Goal: Task Accomplishment & Management: Manage account settings

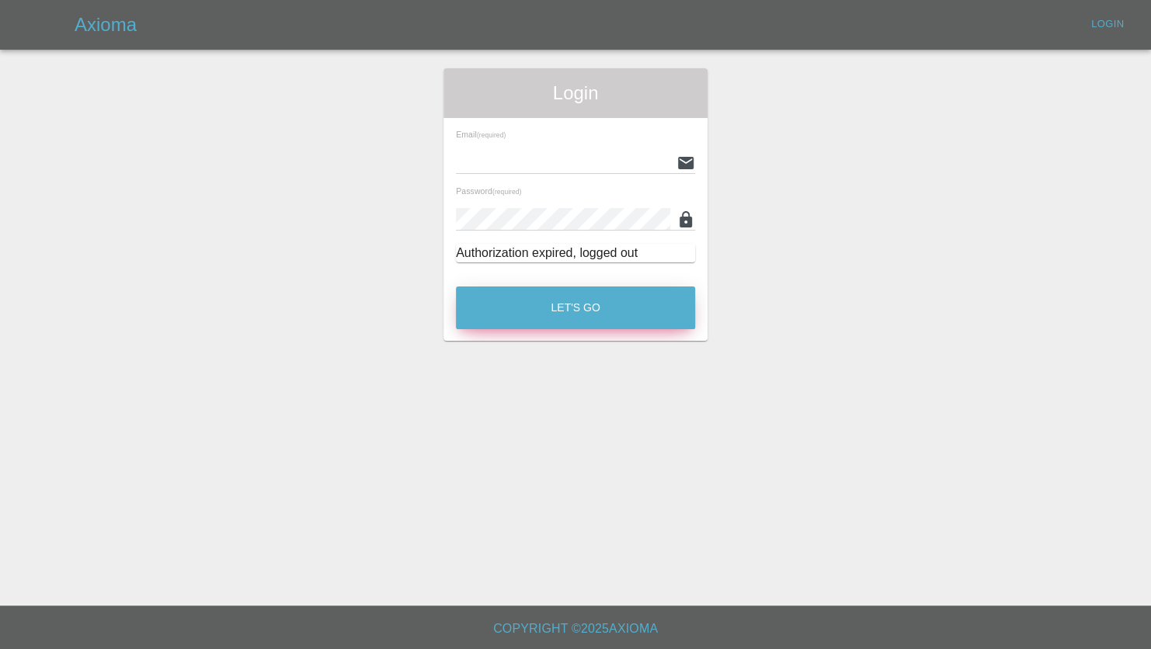
type input "[PERSON_NAME][EMAIL_ADDRESS][PERSON_NAME][DOMAIN_NAME]"
click at [569, 317] on button "Let's Go" at bounding box center [575, 308] width 239 height 43
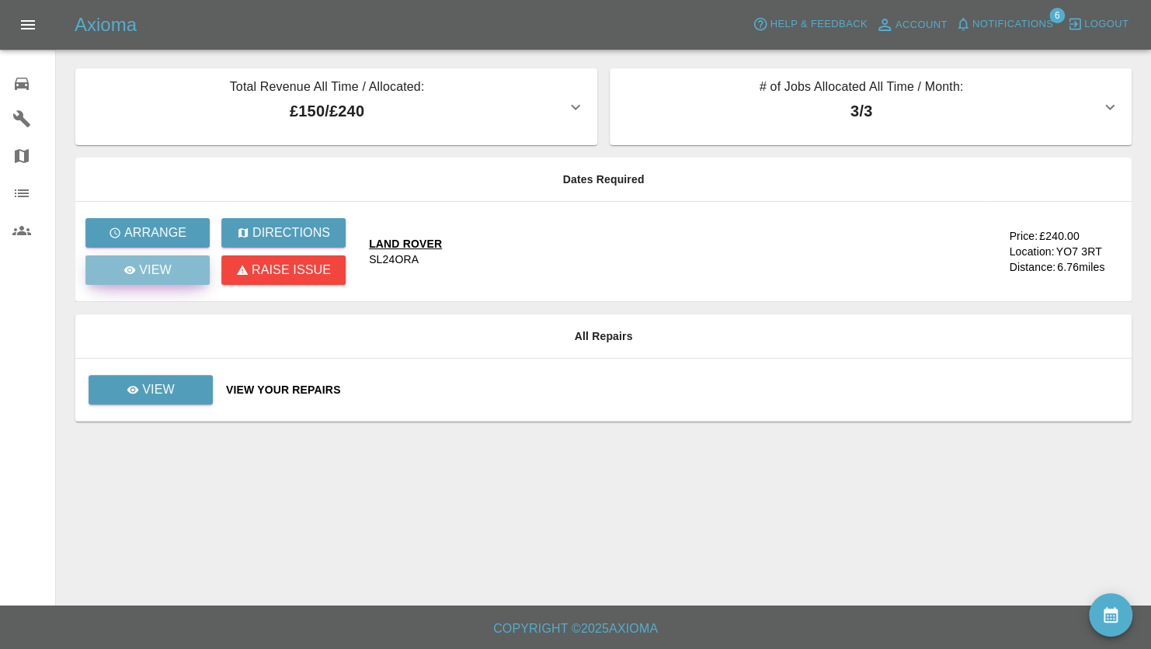
click at [165, 267] on p "View" at bounding box center [155, 270] width 33 height 19
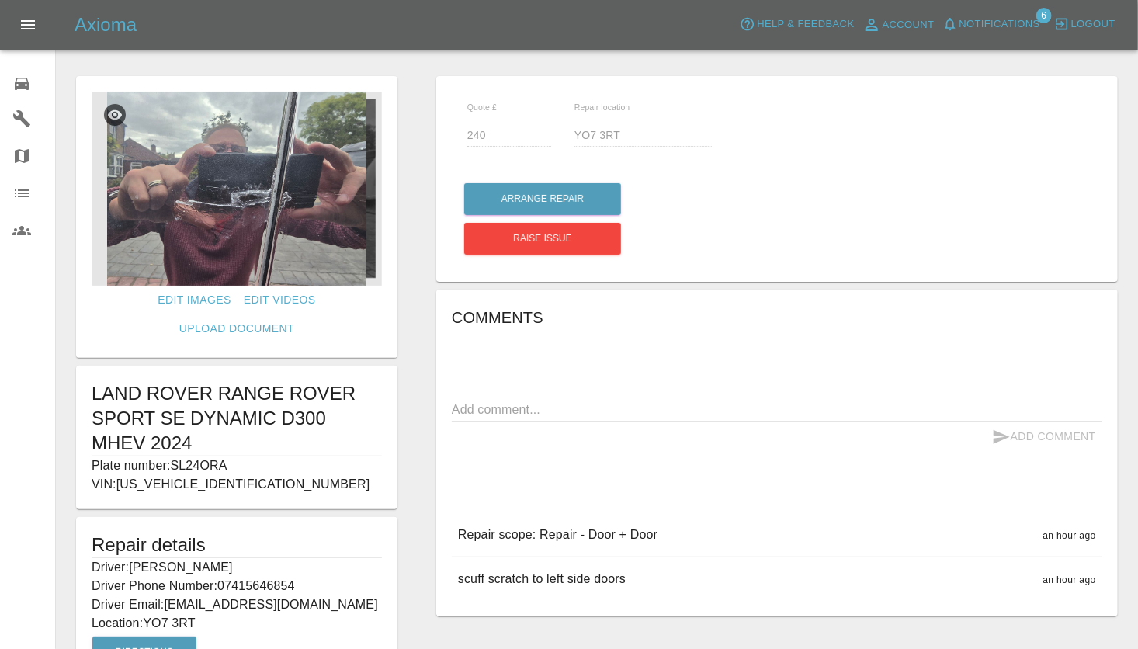
click at [290, 241] on img at bounding box center [237, 189] width 290 height 194
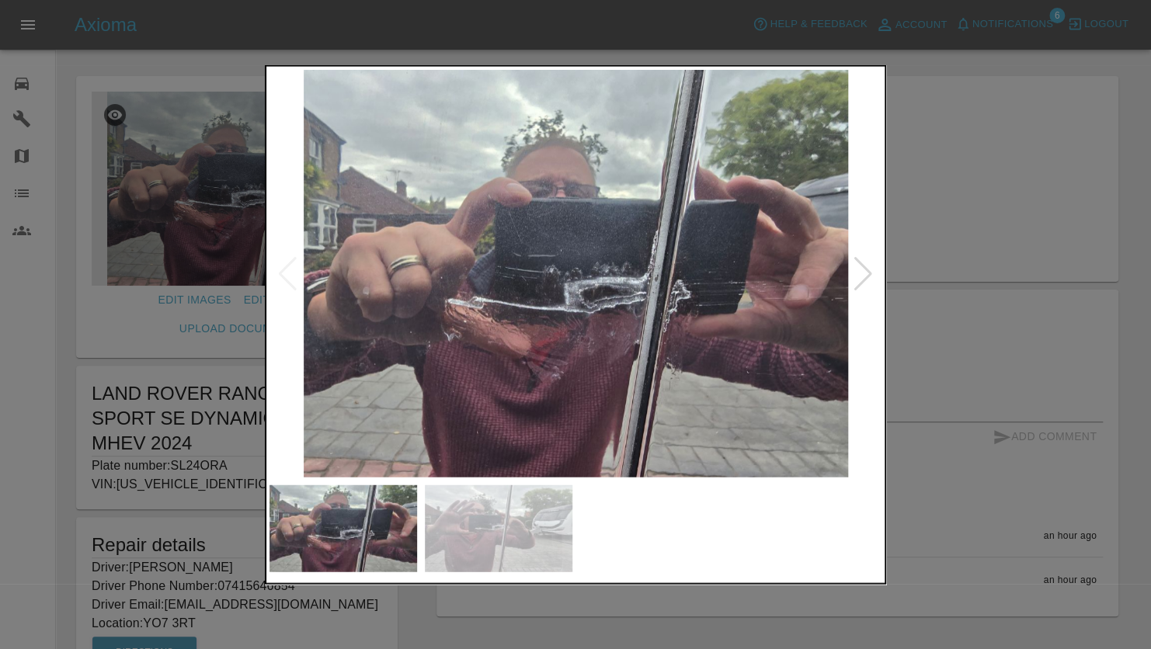
click at [662, 318] on img at bounding box center [575, 274] width 613 height 408
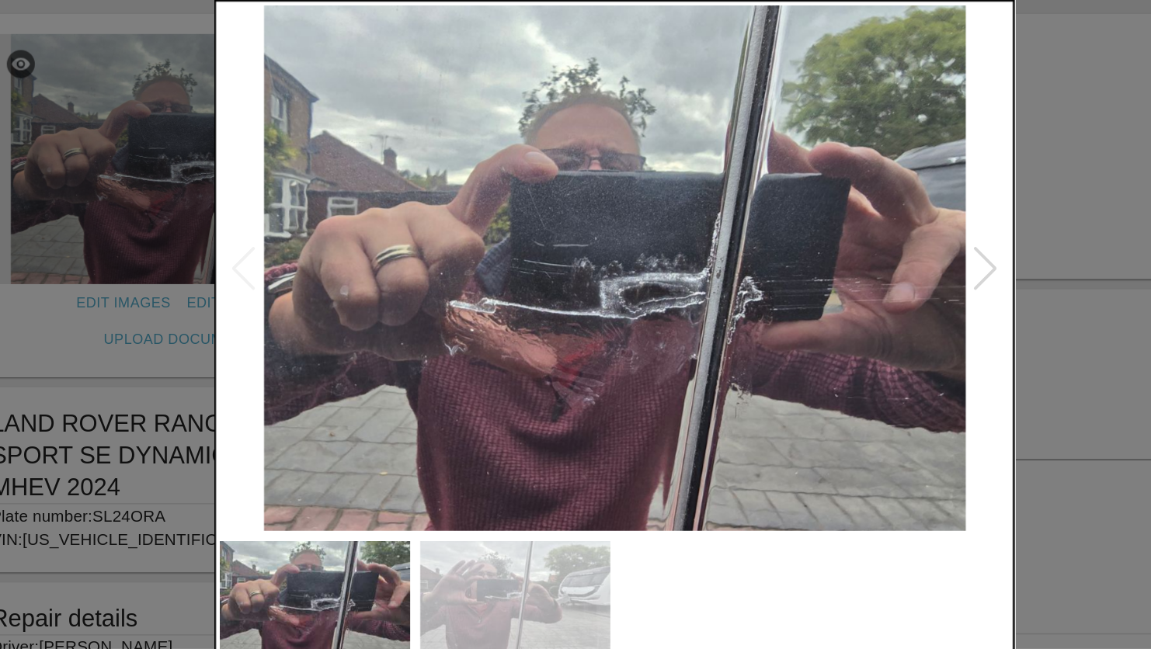
click at [904, 197] on div at bounding box center [575, 324] width 1151 height 649
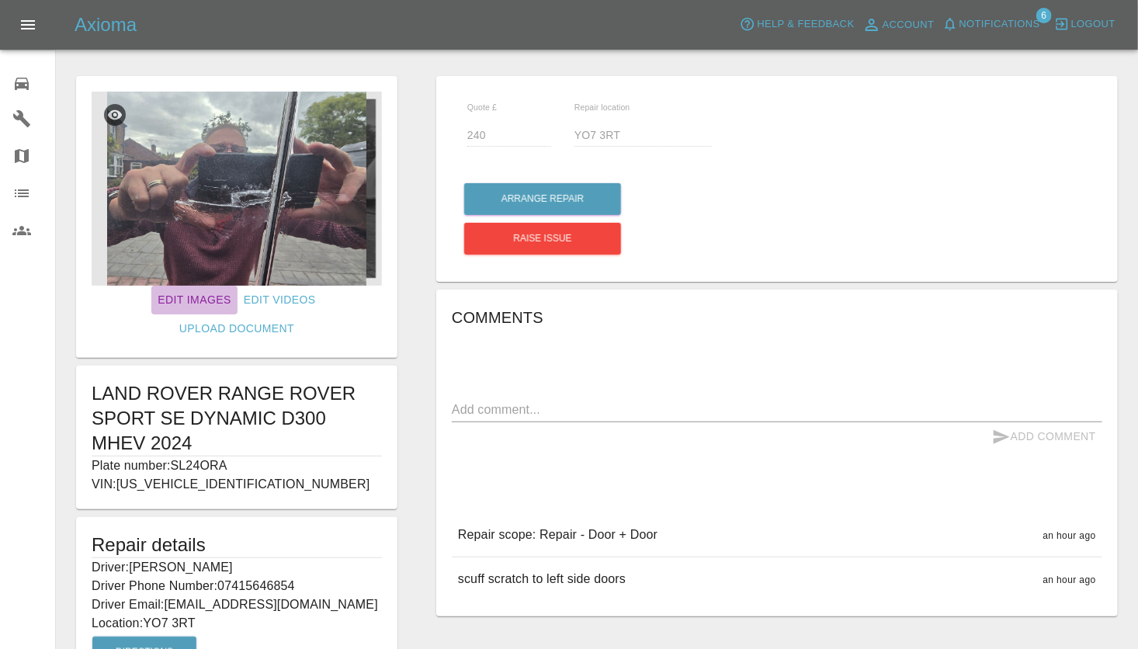
click at [151, 297] on link "Edit Images" at bounding box center [193, 300] width 85 height 29
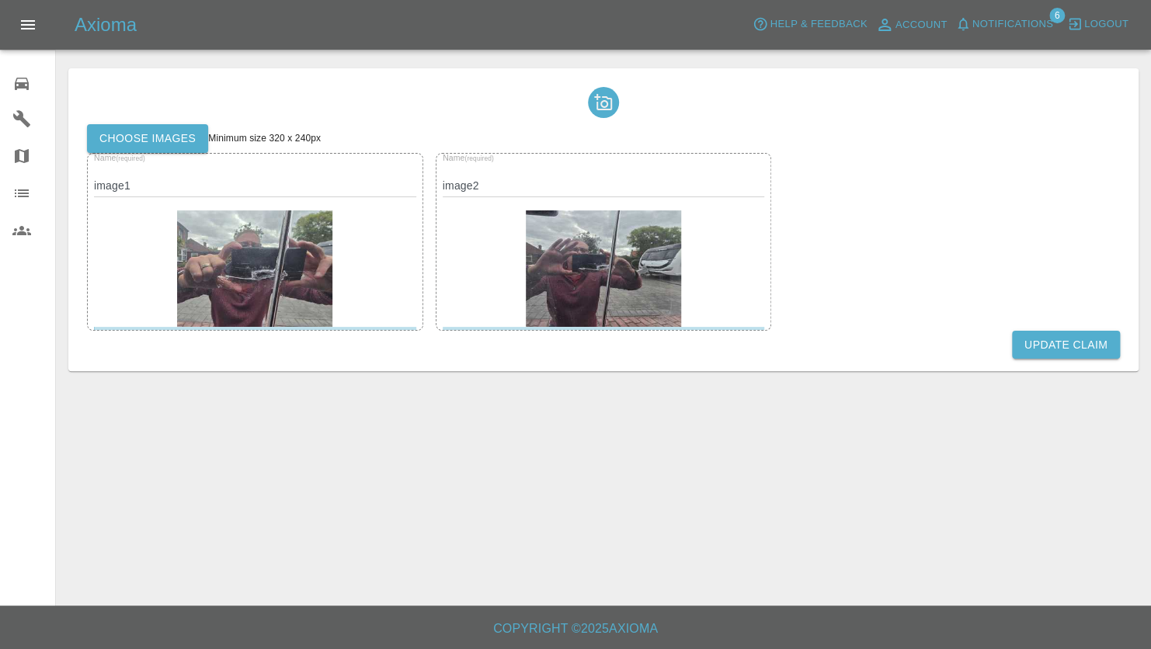
click at [247, 245] on img at bounding box center [254, 268] width 155 height 116
click at [597, 283] on img at bounding box center [603, 268] width 155 height 116
click at [165, 132] on label "Choose images" at bounding box center [147, 138] width 121 height 29
click at [0, 0] on input "Choose images" at bounding box center [0, 0] width 0 height 0
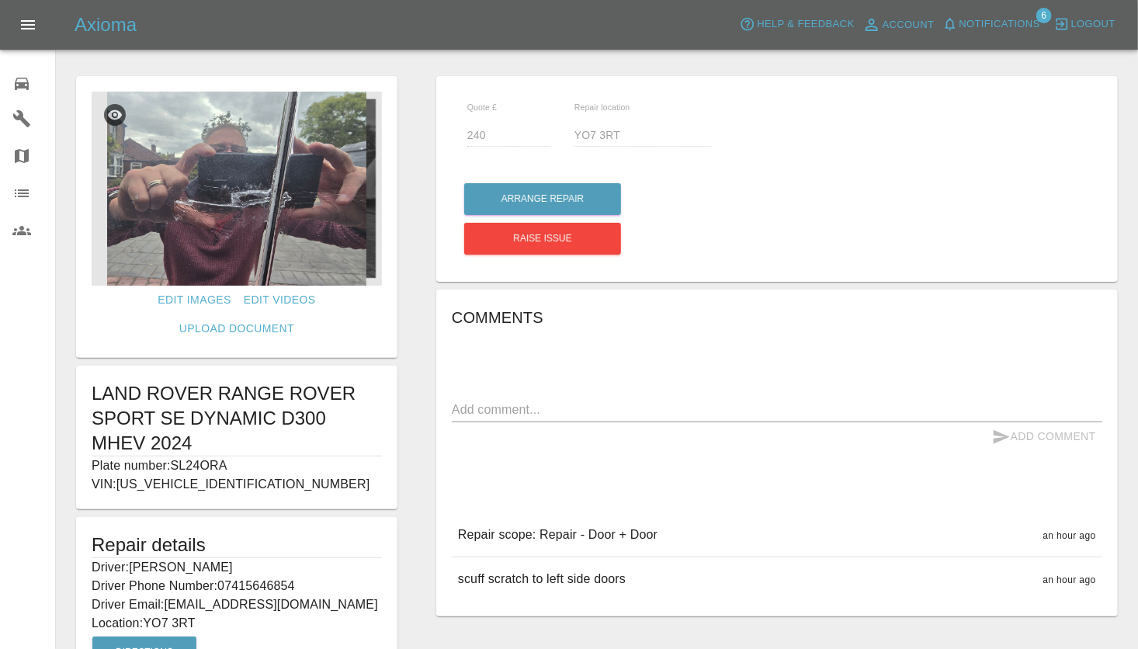
click at [245, 236] on img at bounding box center [237, 189] width 290 height 194
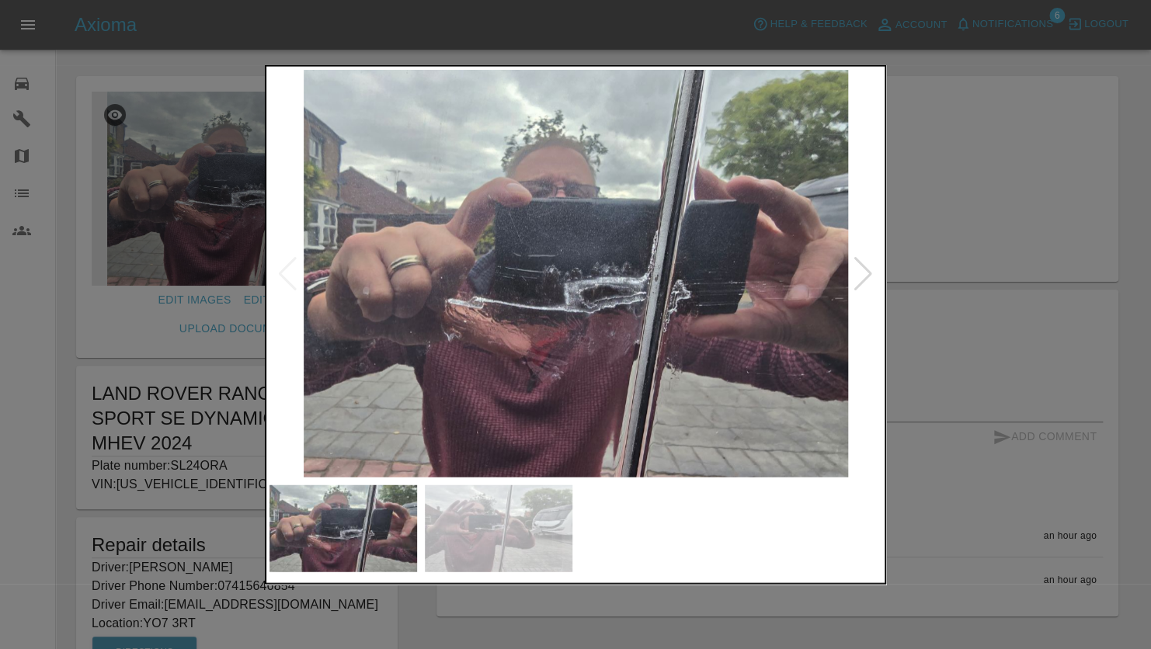
click at [480, 193] on img at bounding box center [575, 274] width 613 height 408
click at [469, 537] on img at bounding box center [499, 528] width 148 height 86
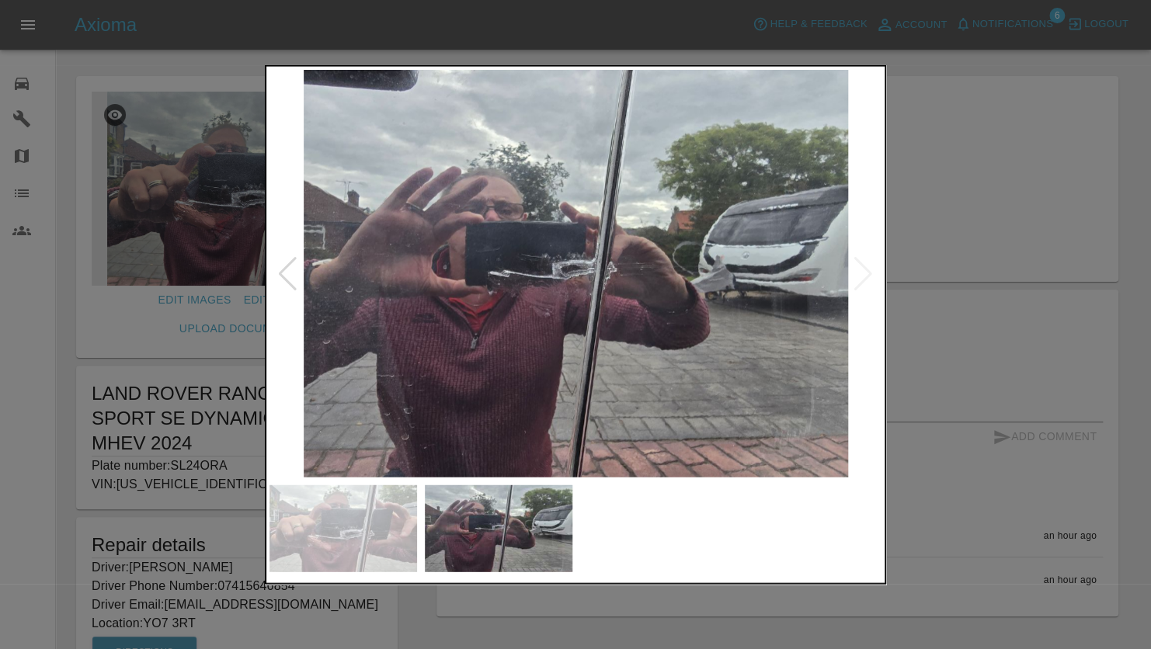
click at [332, 527] on img at bounding box center [343, 528] width 148 height 86
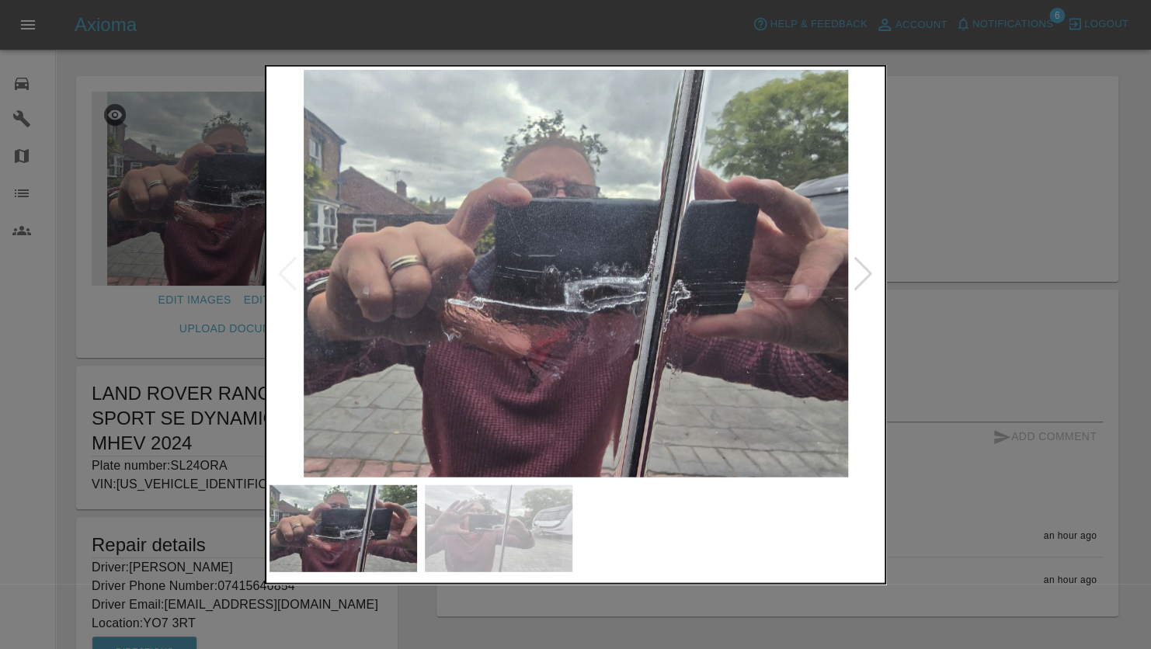
click at [485, 548] on img at bounding box center [499, 528] width 148 height 86
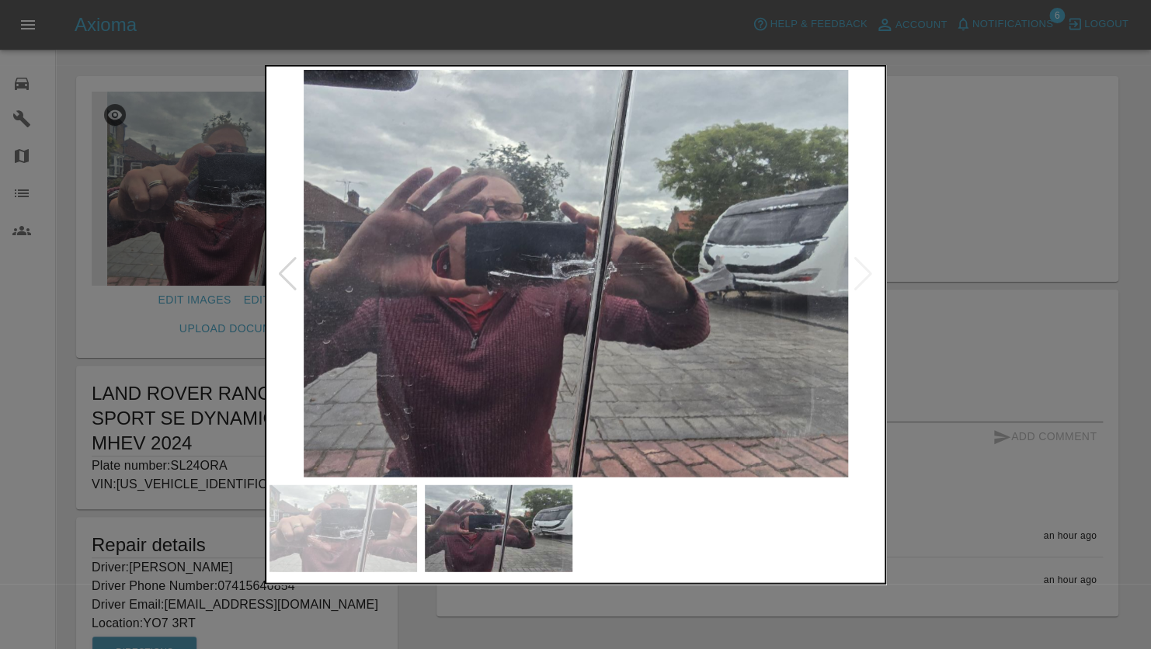
click at [65, 340] on div at bounding box center [575, 324] width 1151 height 649
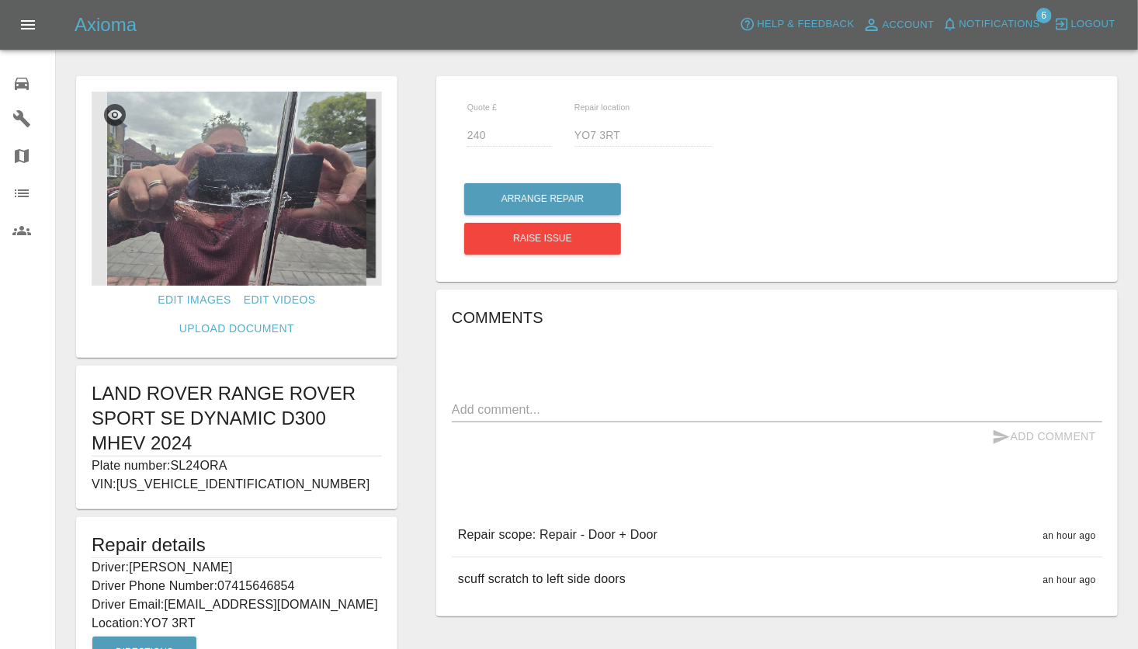
click at [412, 481] on div "Edit Images Edit Videos Upload Document LAND ROVER RANGE ROVER SPORT SE DYNAMIC…" at bounding box center [237, 414] width 360 height 692
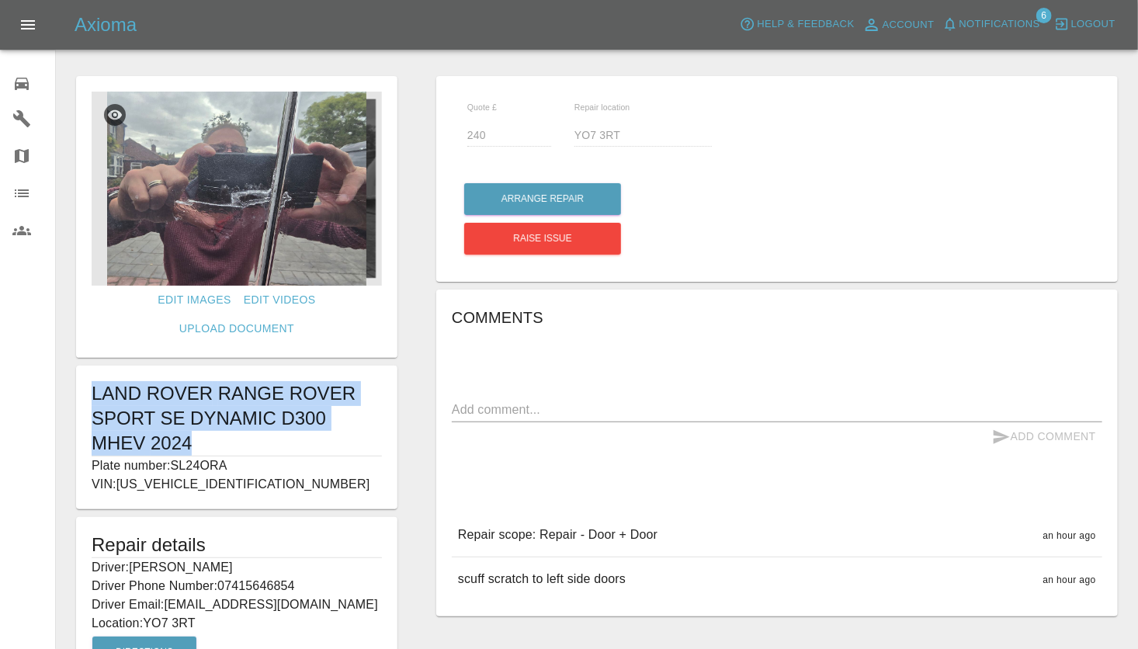
drag, startPoint x: 91, startPoint y: 363, endPoint x: 148, endPoint y: 410, distance: 74.0
click at [148, 410] on div "LAND ROVER RANGE ROVER SPORT SE DYNAMIC D300 MHEV 2024 Plate number: SL24ORA VI…" at bounding box center [236, 438] width 321 height 144
drag, startPoint x: 148, startPoint y: 410, endPoint x: 139, endPoint y: 386, distance: 25.8
copy h1 "LAND ROVER RANGE ROVER SPORT SE DYNAMIC D300 MHEV 2024"
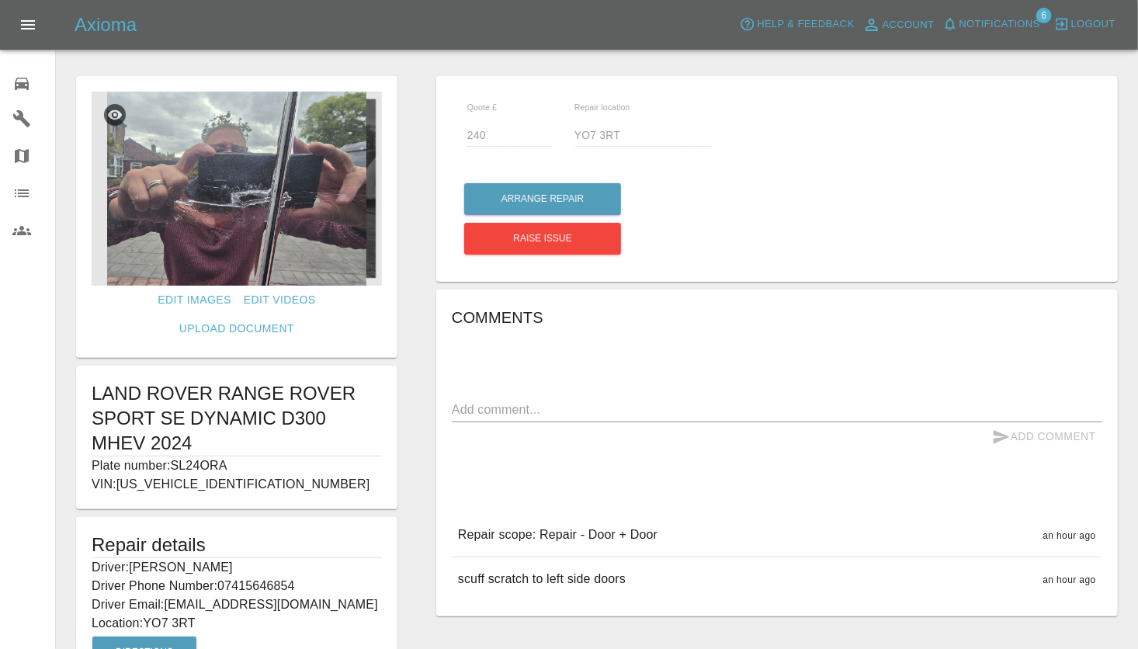
click at [421, 377] on div "Quote £ 240 Repair location YO7 3RT Arrange Repair Raise issue Comments x Add C…" at bounding box center [777, 414] width 721 height 692
click at [217, 256] on img at bounding box center [237, 189] width 290 height 194
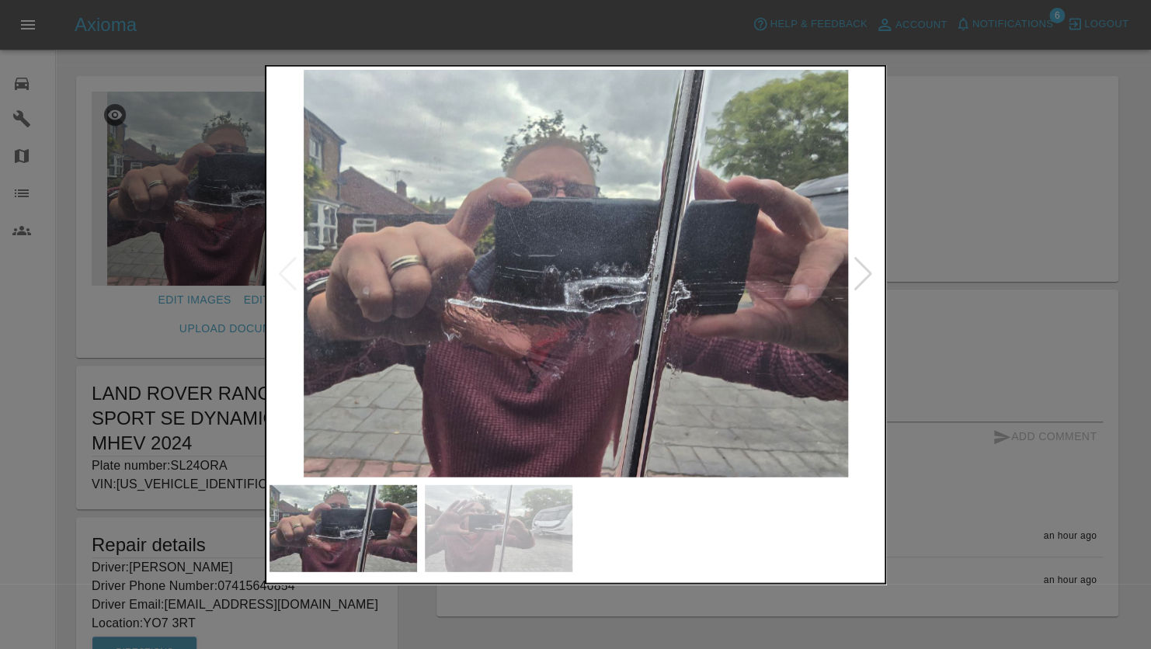
click at [589, 311] on img at bounding box center [575, 274] width 613 height 408
click at [915, 213] on div at bounding box center [575, 324] width 1151 height 649
